Goal: Task Accomplishment & Management: Manage account settings

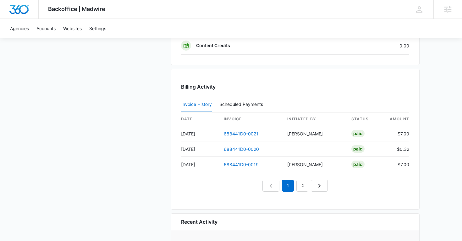
scroll to position [622, 0]
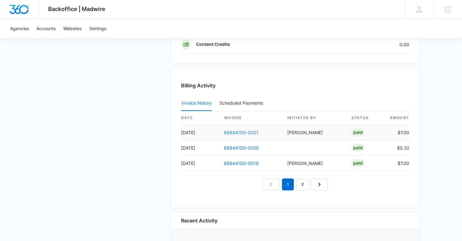
click at [249, 131] on link "688441D0-0021" at bounding box center [241, 132] width 35 height 5
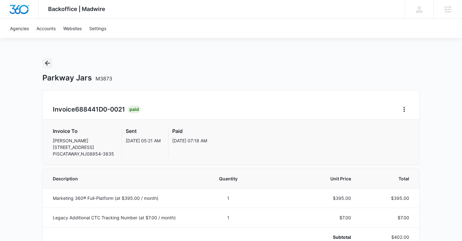
click at [49, 62] on icon "Back" at bounding box center [48, 63] width 8 height 8
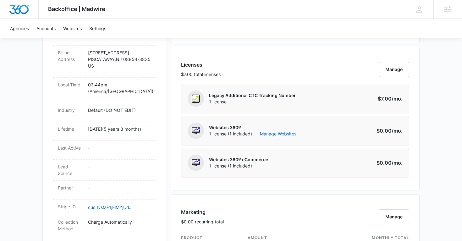
scroll to position [228, 0]
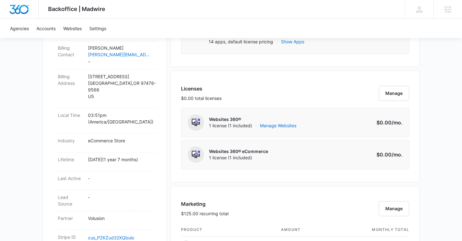
scroll to position [216, 0]
click at [277, 124] on link "Manage Websites" at bounding box center [278, 126] width 36 height 6
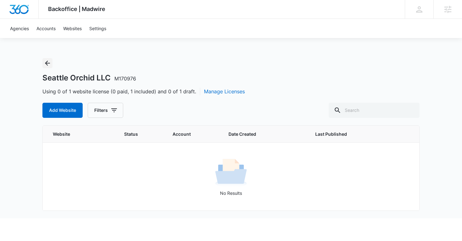
click at [48, 64] on icon "Back" at bounding box center [48, 63] width 8 height 8
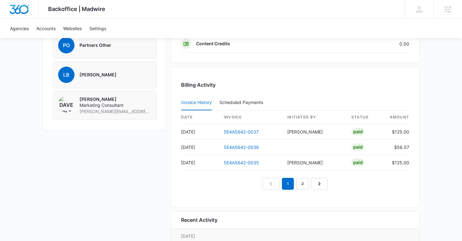
scroll to position [545, 0]
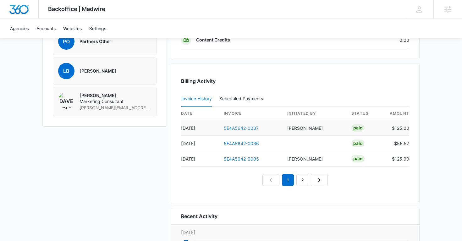
click at [235, 128] on link "5E4A5642-0037" at bounding box center [241, 127] width 35 height 5
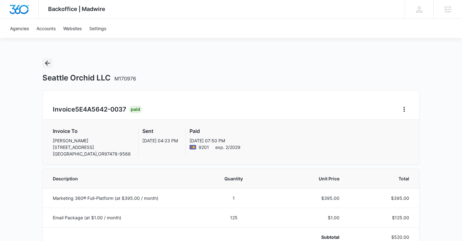
click at [48, 63] on icon "Back" at bounding box center [47, 63] width 5 height 5
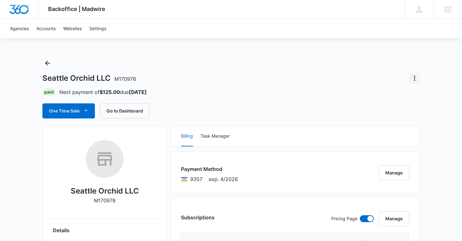
click at [411, 81] on icon "Actions" at bounding box center [414, 78] width 8 height 8
click at [394, 112] on div "Close Account" at bounding box center [388, 114] width 31 height 4
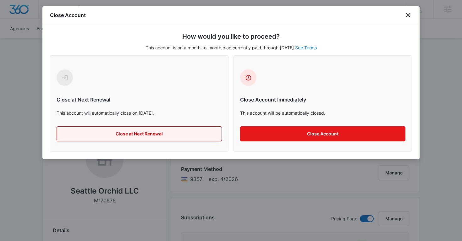
click at [154, 134] on button "Close at Next Renewal" at bounding box center [139, 133] width 165 height 15
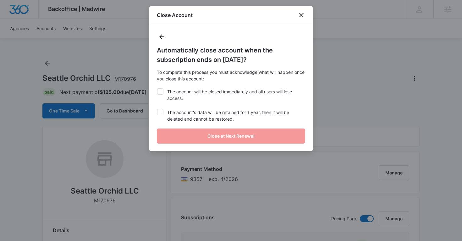
click at [161, 96] on label "The account will be closed immediately and all users will lose access." at bounding box center [231, 94] width 148 height 13
click at [157, 89] on input "The account will be closed immediately and all users will lose access." at bounding box center [157, 88] width 0 height 0
checkbox input "true"
click at [161, 109] on div at bounding box center [160, 112] width 6 height 6
click at [157, 109] on input "The account's data will be retained for 1 year, then it will be deleted and can…" at bounding box center [157, 109] width 0 height 0
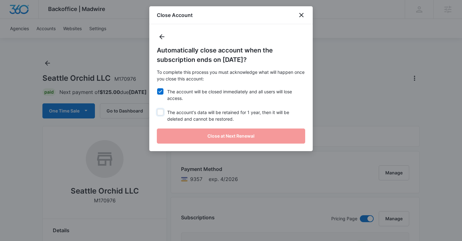
checkbox input "true"
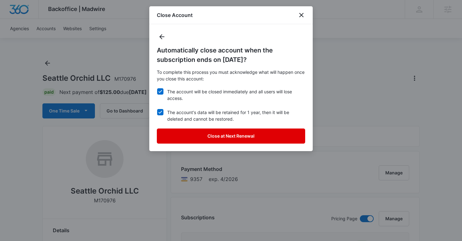
click at [178, 135] on button "Close at Next Renewal" at bounding box center [231, 135] width 148 height 15
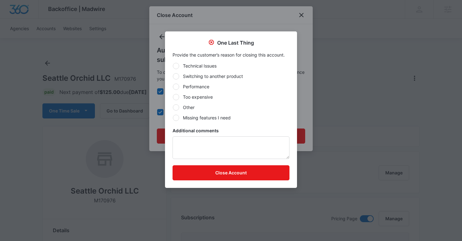
click at [178, 108] on div at bounding box center [176, 107] width 6 height 6
click at [173, 107] on input "Other" at bounding box center [172, 107] width 0 height 0
radio input "true"
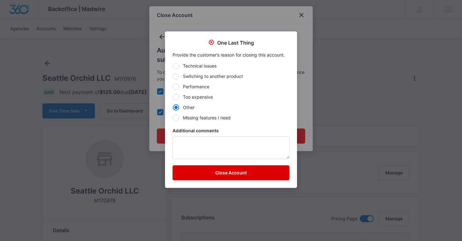
click at [190, 175] on button "Close Account" at bounding box center [230, 172] width 117 height 15
